Goal: Information Seeking & Learning: Learn about a topic

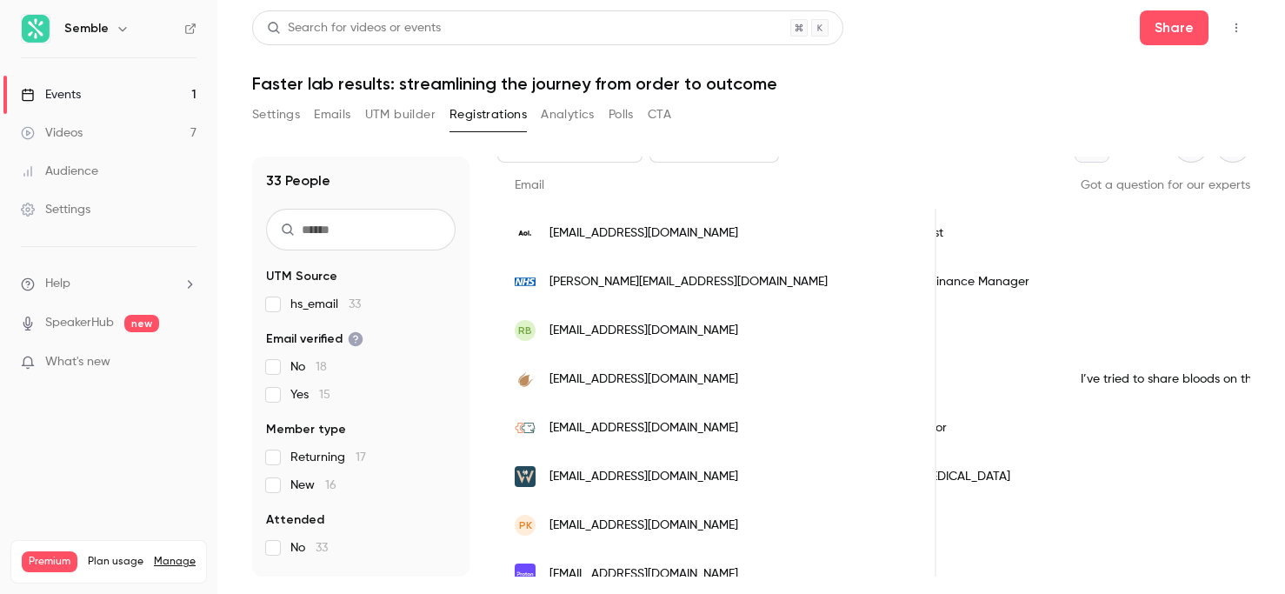
scroll to position [0, 930]
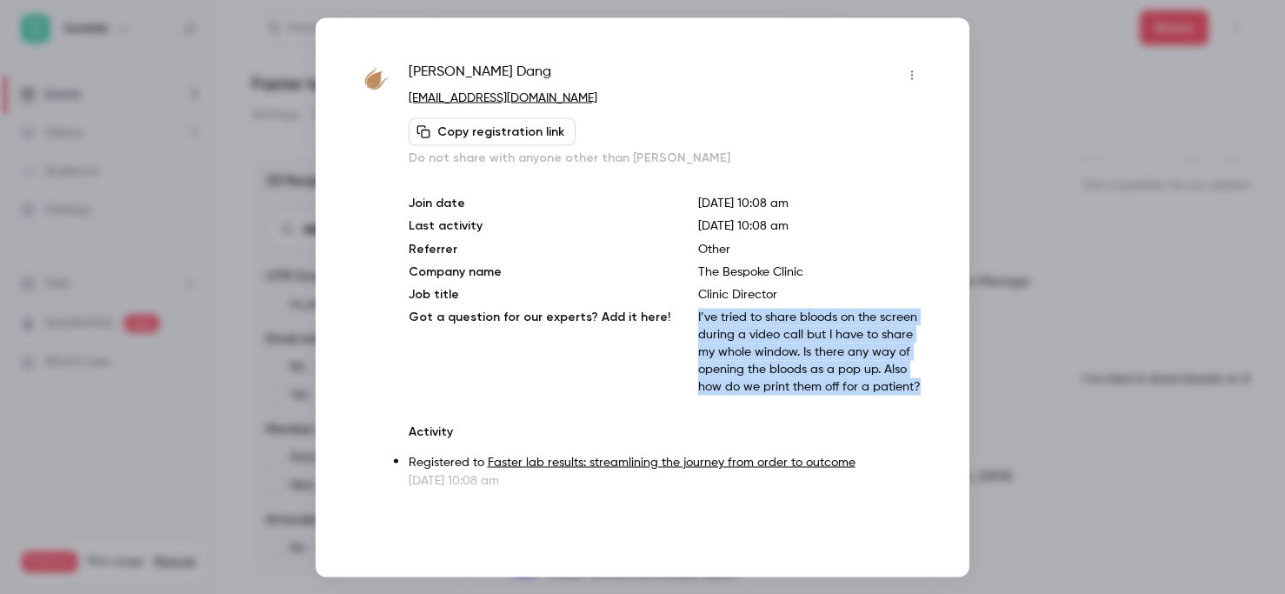
drag, startPoint x: 677, startPoint y: 317, endPoint x: 842, endPoint y: 389, distance: 179.5
click at [842, 389] on div "Join date [DATE] 10:08 am Last activity [DATE] 10:08 am Referrer Other Company …" at bounding box center [667, 294] width 517 height 201
copy p "I’ve tried to share bloods on the screen during a video call but I have to shar…"
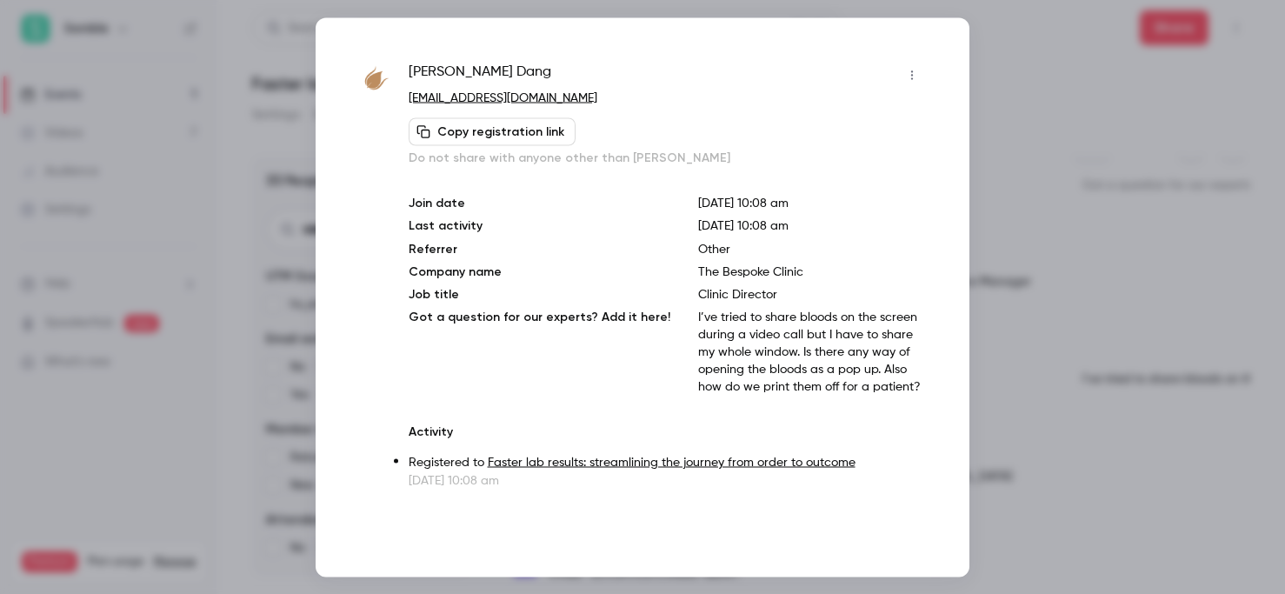
click at [1004, 279] on div at bounding box center [642, 297] width 1285 height 594
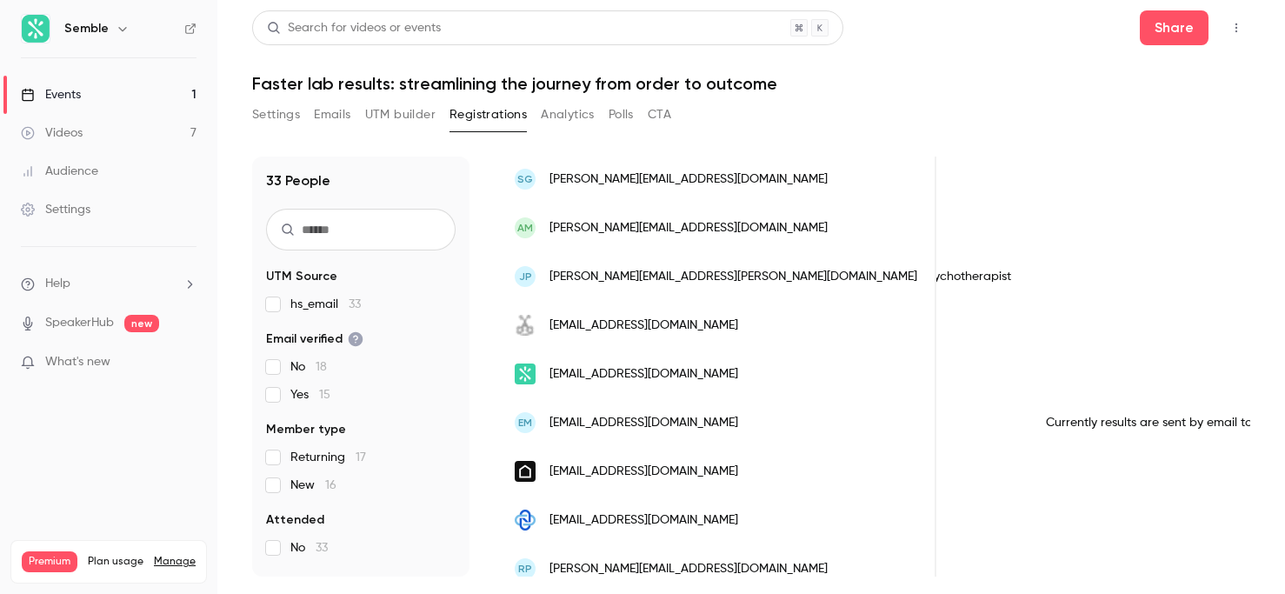
scroll to position [1076, 0]
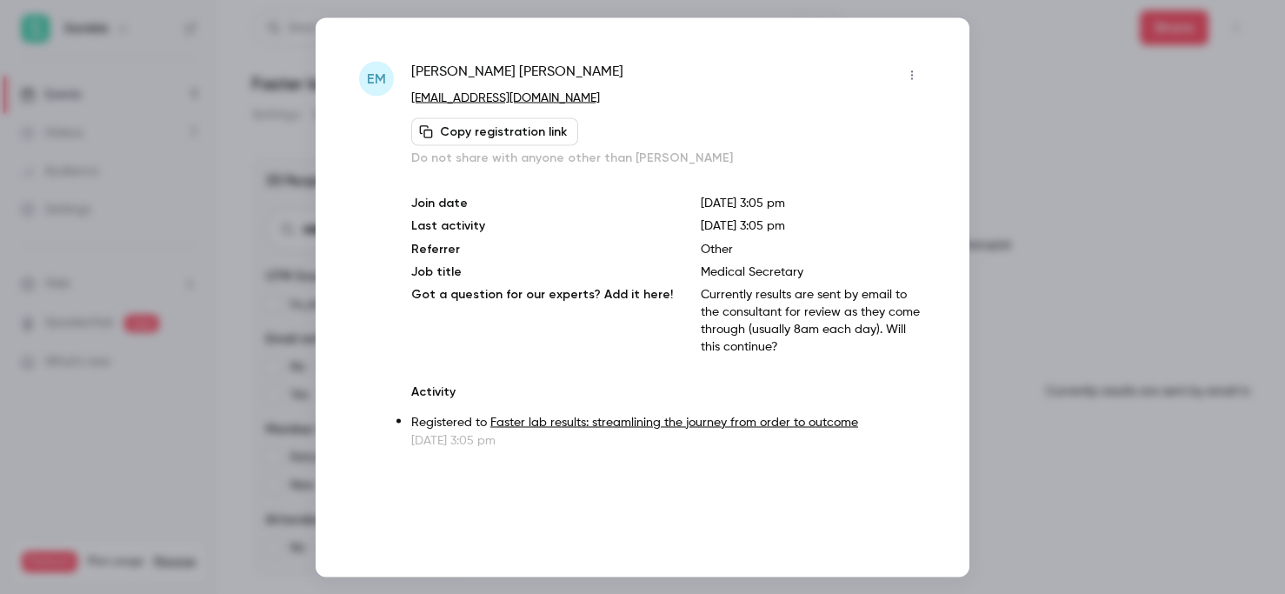
click at [704, 292] on p "Currently results are sent by email to the consultant for review as they come t…" at bounding box center [813, 320] width 225 height 70
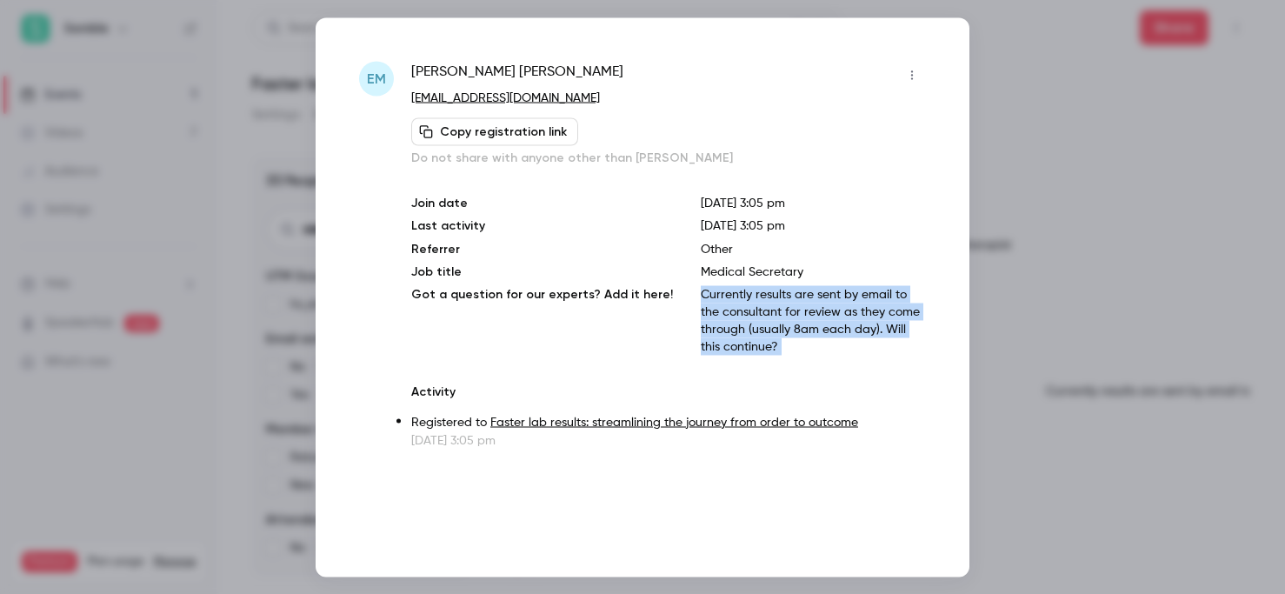
click at [704, 292] on p "Currently results are sent by email to the consultant for review as they come t…" at bounding box center [813, 320] width 225 height 70
copy p "Currently results are sent by email to the consultant for review as they come t…"
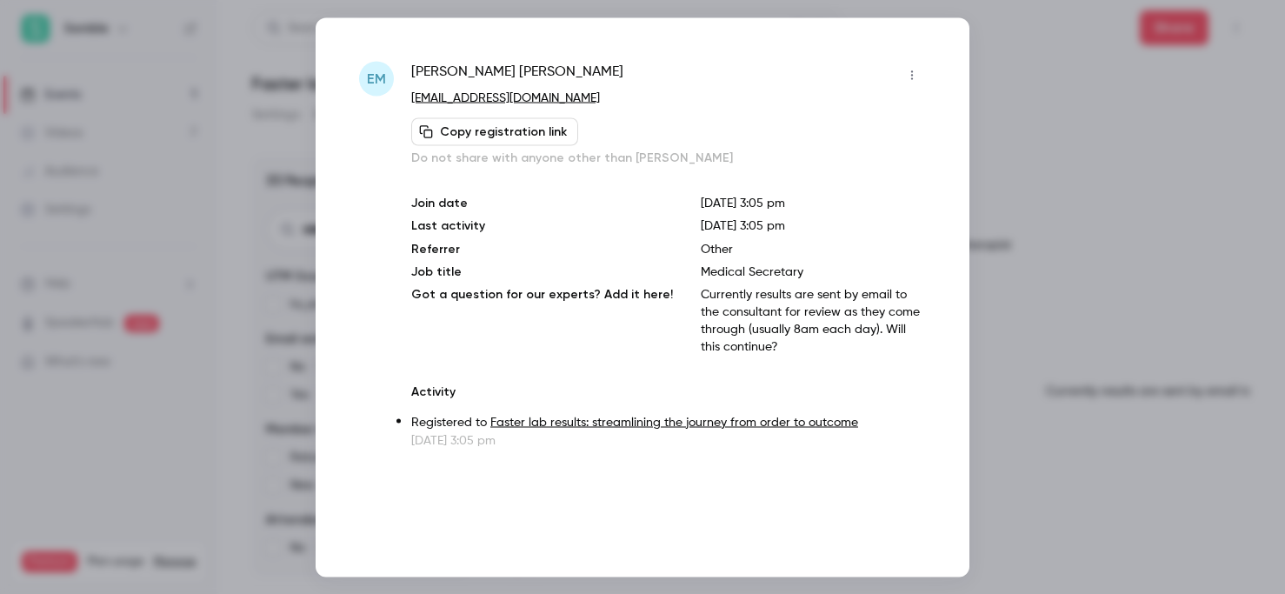
click at [1127, 219] on div at bounding box center [642, 297] width 1285 height 594
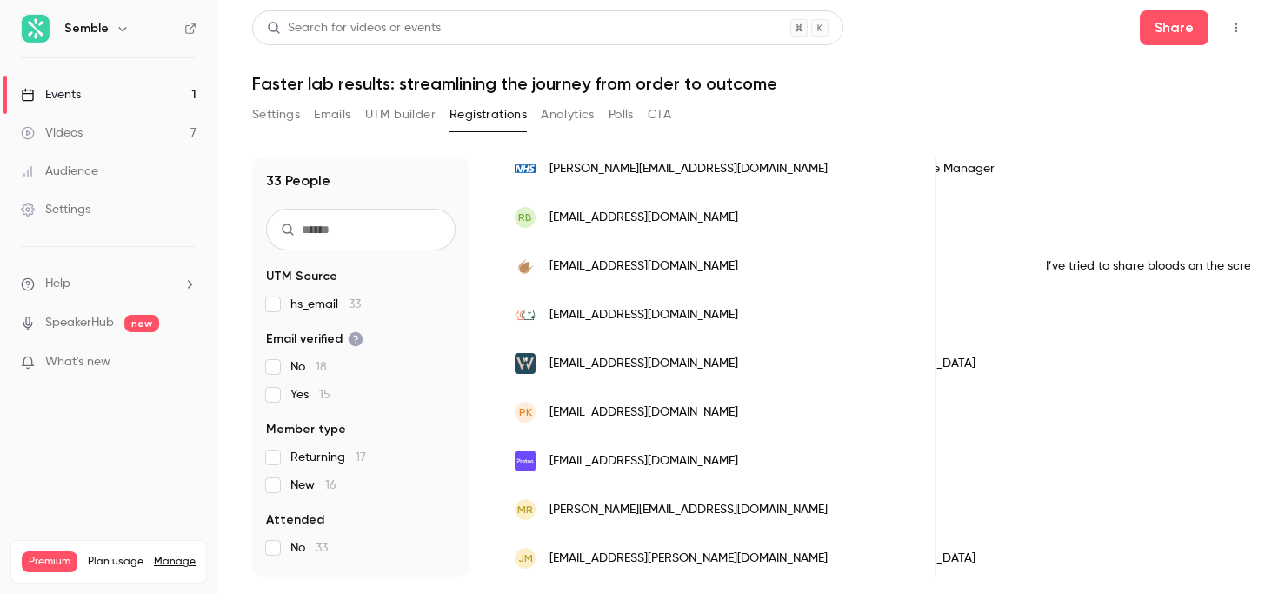
scroll to position [0, 0]
